Goal: Book appointment/travel/reservation

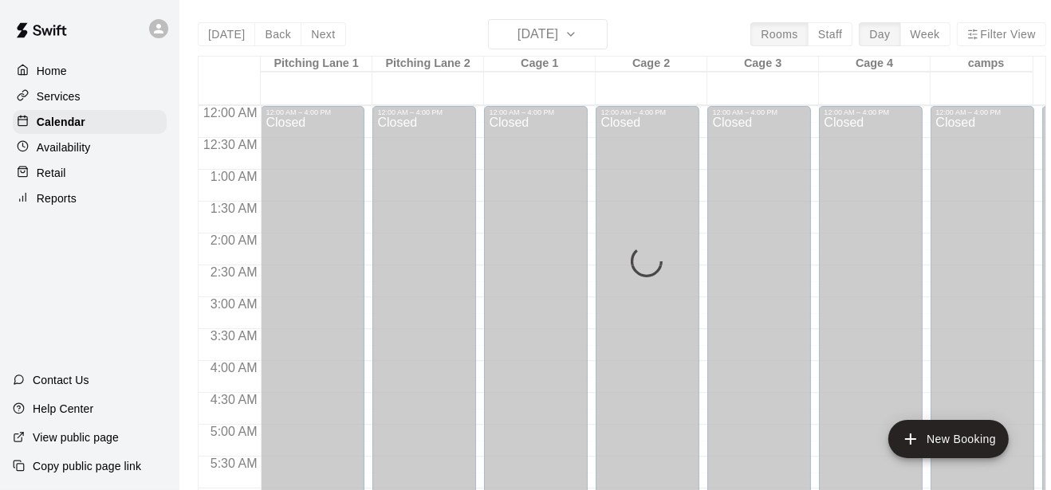
scroll to position [1015, 0]
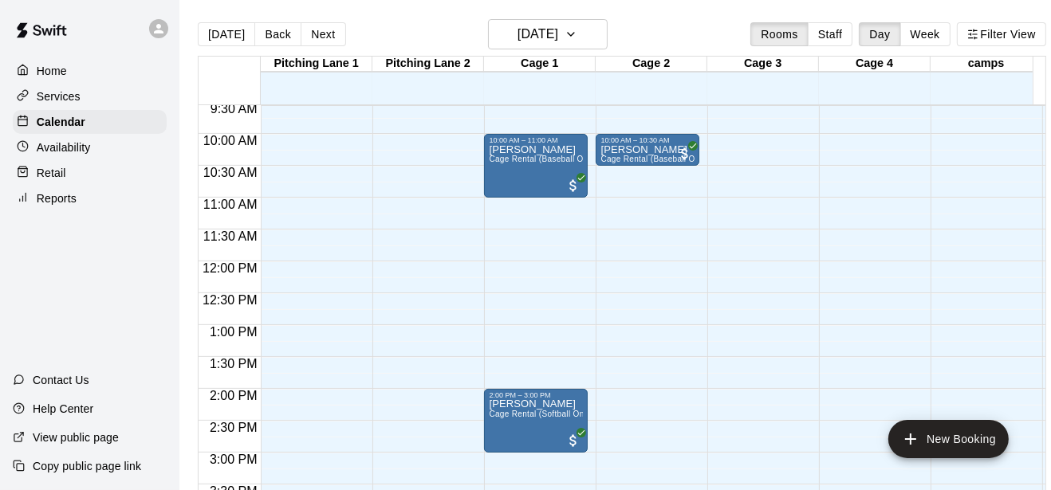
scroll to position [489, 0]
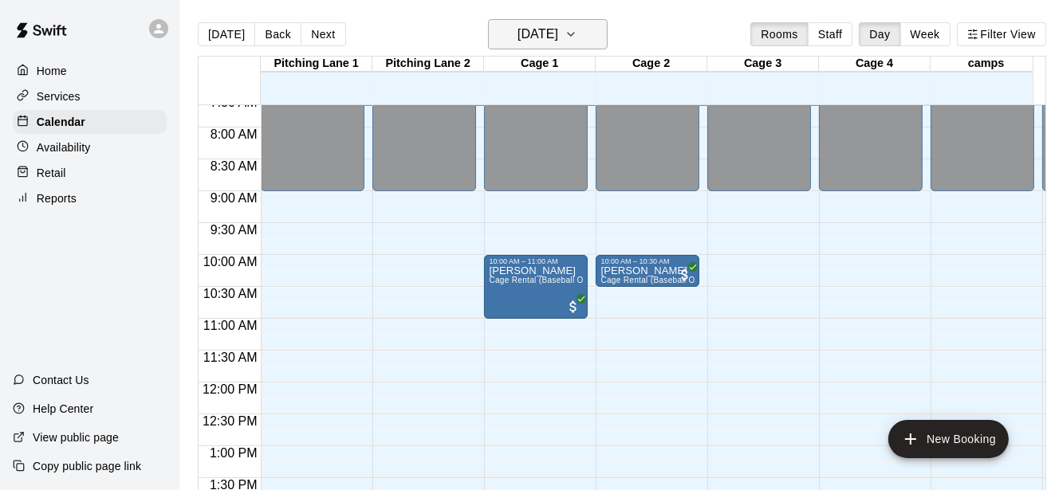
click at [542, 32] on h6 "[DATE]" at bounding box center [538, 34] width 41 height 22
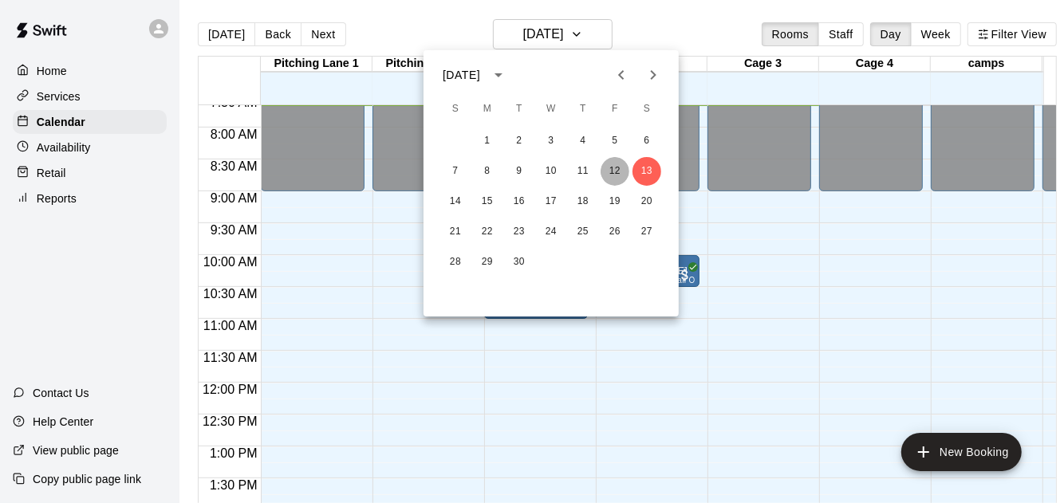
click at [604, 170] on button "12" at bounding box center [614, 171] width 29 height 29
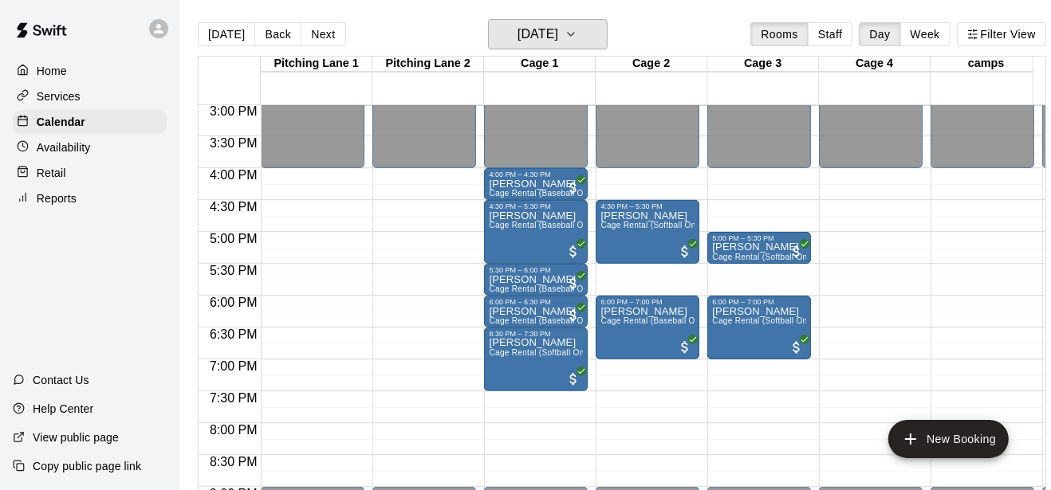
scroll to position [966, 0]
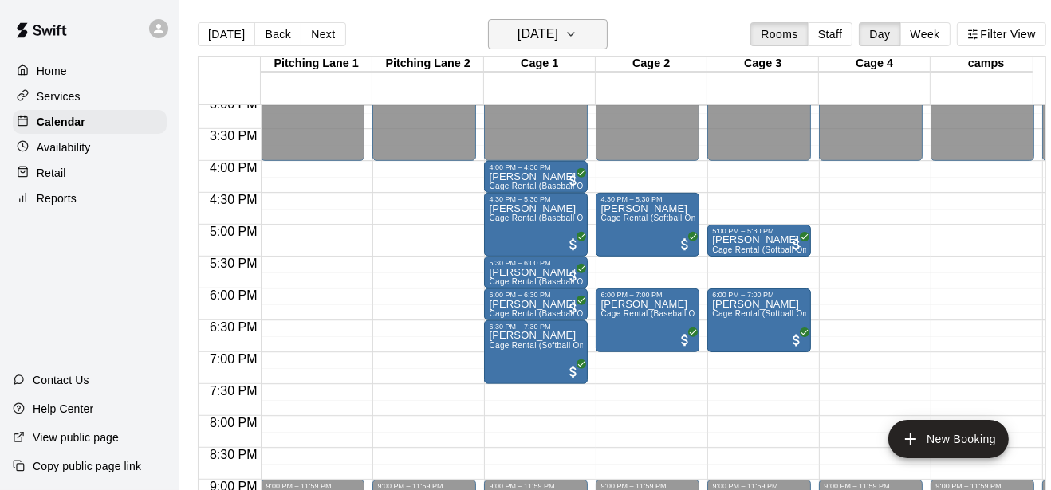
click at [558, 37] on h6 "[DATE]" at bounding box center [538, 34] width 41 height 22
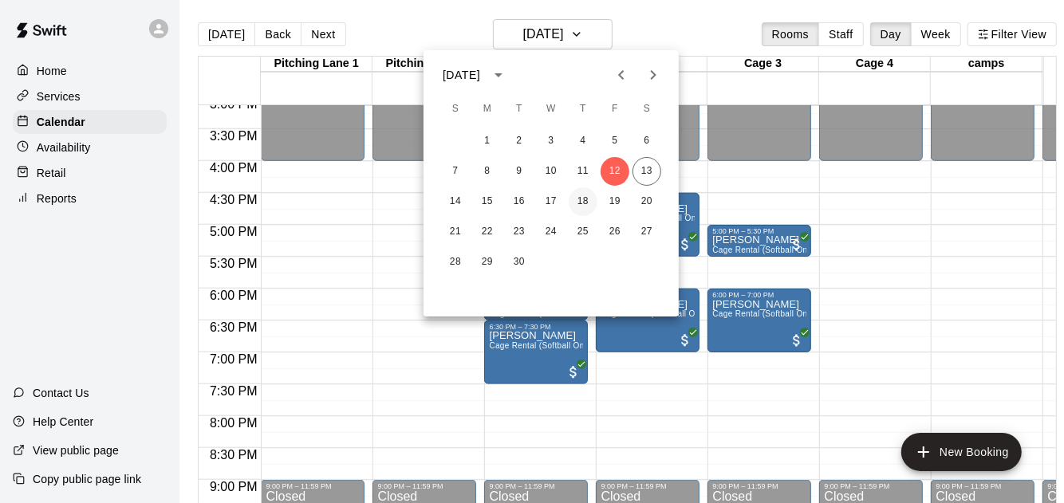
click at [580, 199] on button "18" at bounding box center [583, 201] width 29 height 29
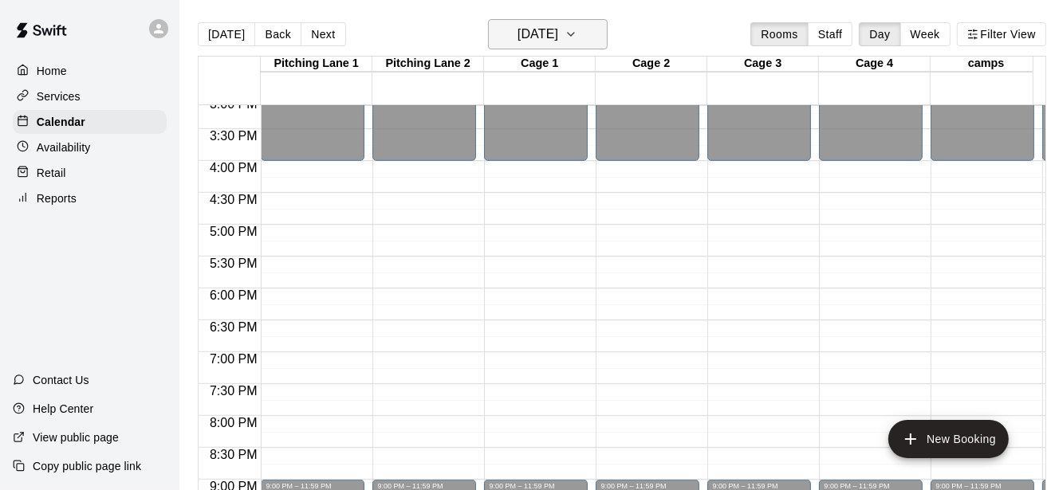
click at [558, 44] on h6 "[DATE]" at bounding box center [538, 34] width 41 height 22
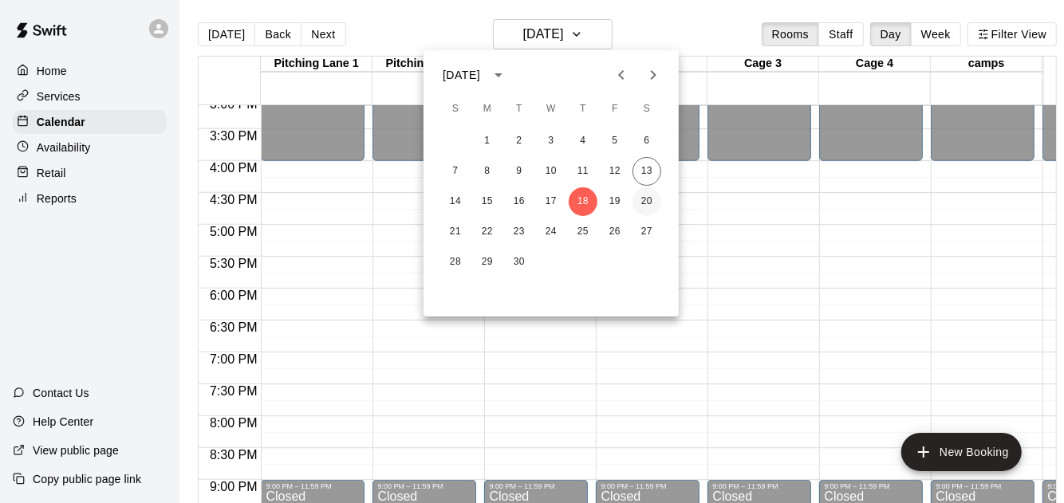
click at [643, 190] on button "20" at bounding box center [646, 201] width 29 height 29
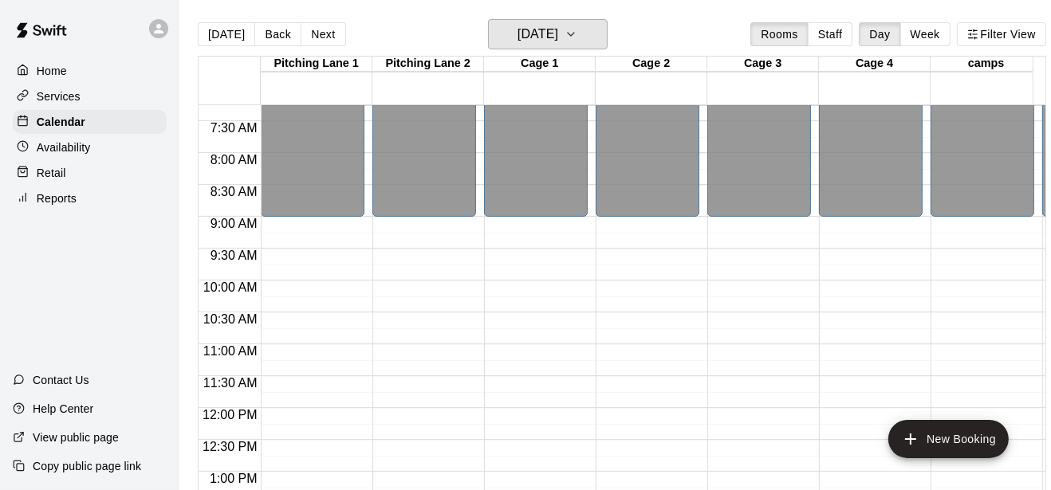
scroll to position [213, 0]
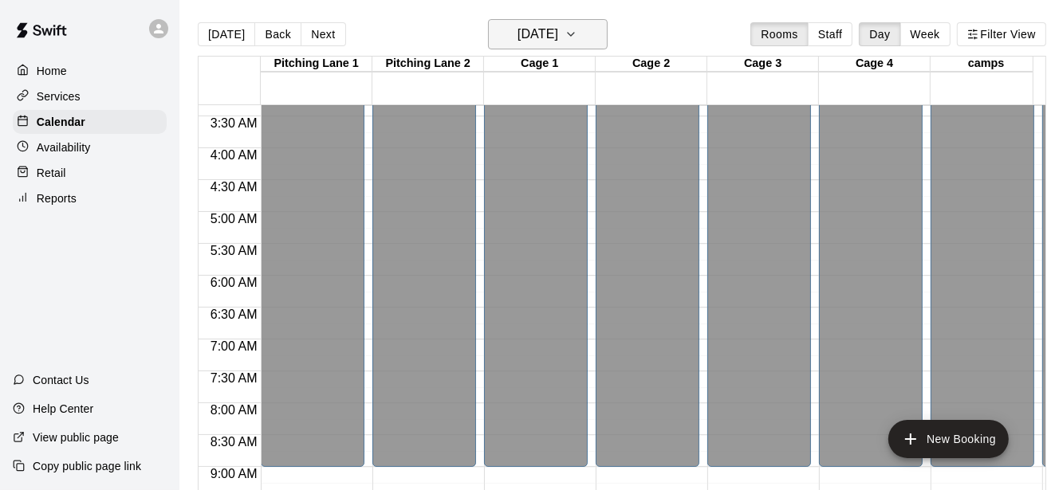
click at [584, 19] on button "[DATE]" at bounding box center [548, 34] width 120 height 30
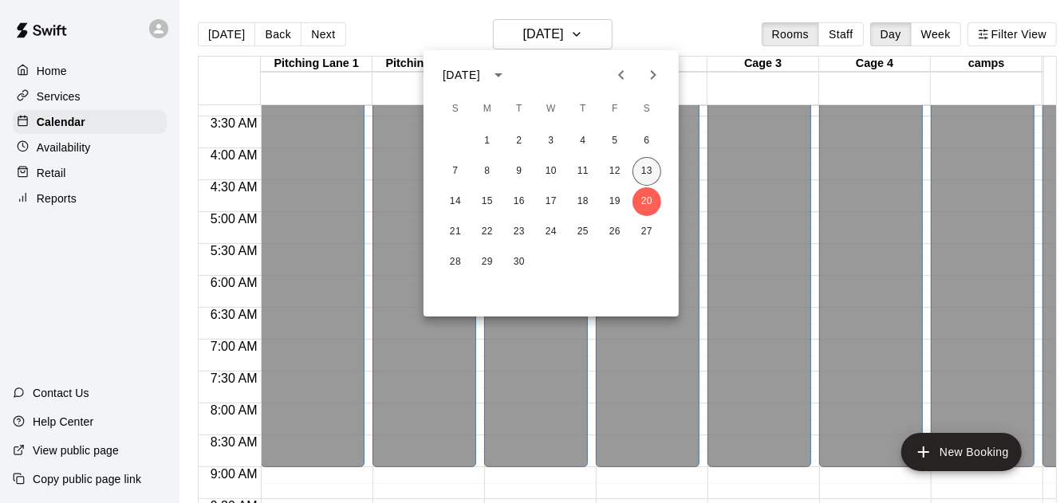
click at [647, 169] on button "13" at bounding box center [646, 171] width 29 height 29
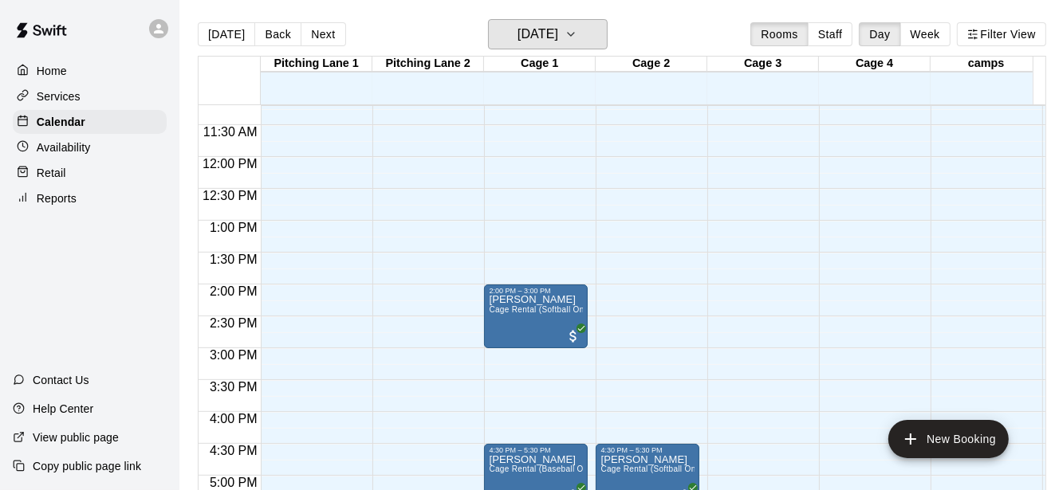
scroll to position [463, 0]
